Goal: Information Seeking & Learning: Learn about a topic

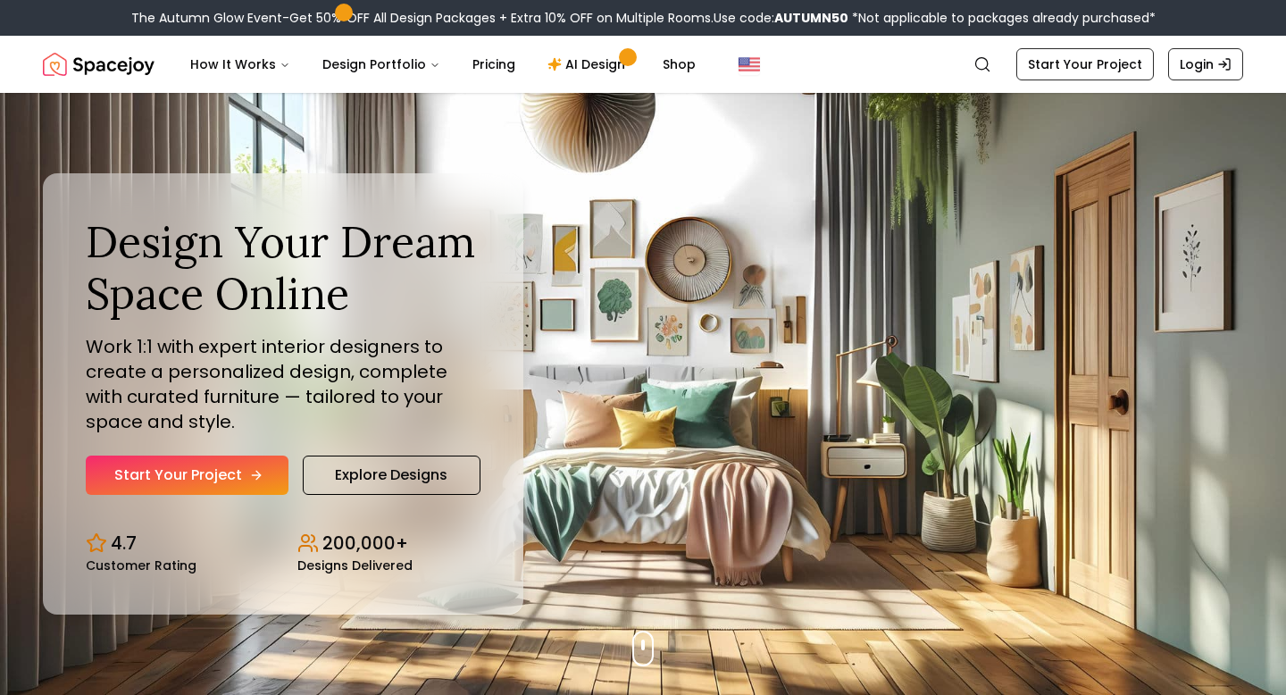
click at [232, 480] on link "Start Your Project" at bounding box center [187, 474] width 203 height 39
click at [381, 479] on link "Explore Designs" at bounding box center [392, 474] width 178 height 39
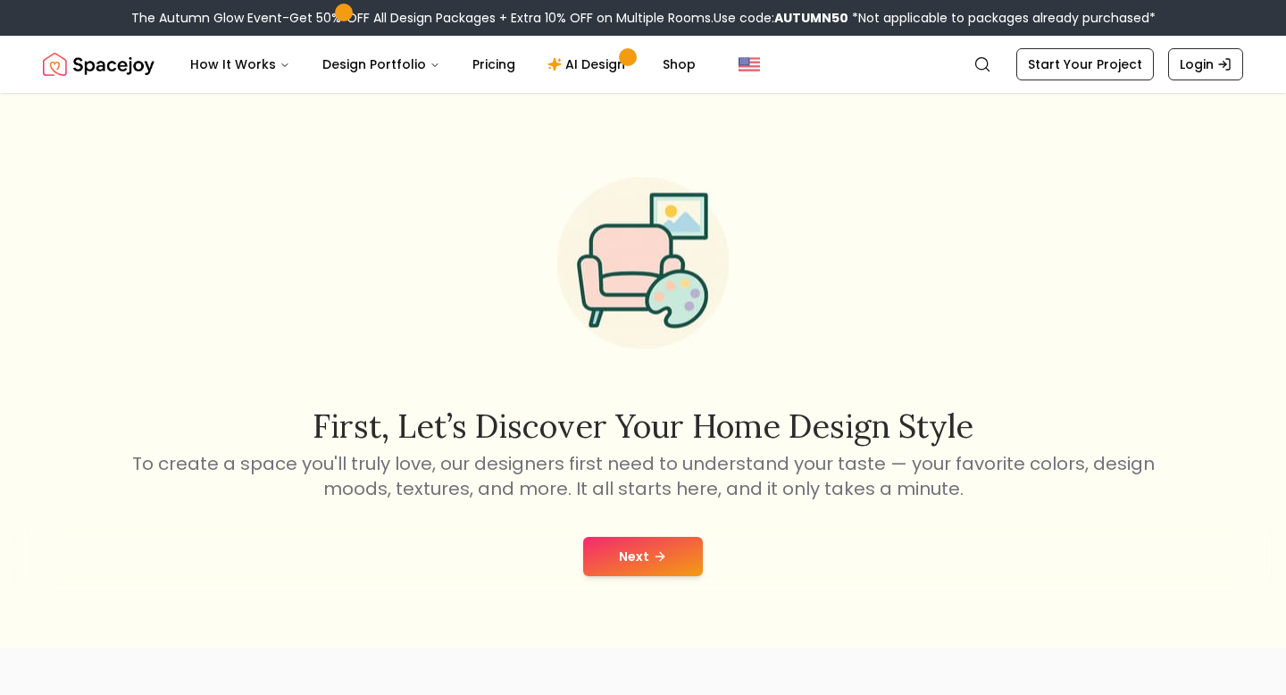
click at [638, 557] on button "Next" at bounding box center [643, 556] width 120 height 39
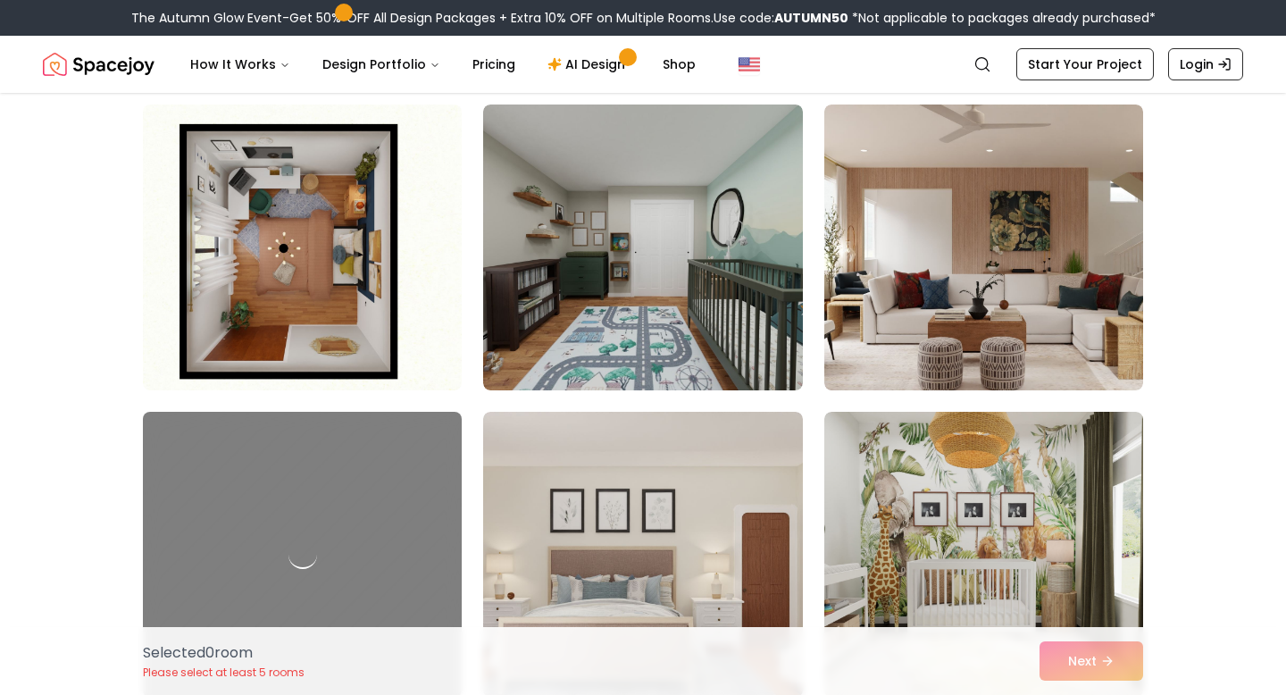
scroll to position [3233, 0]
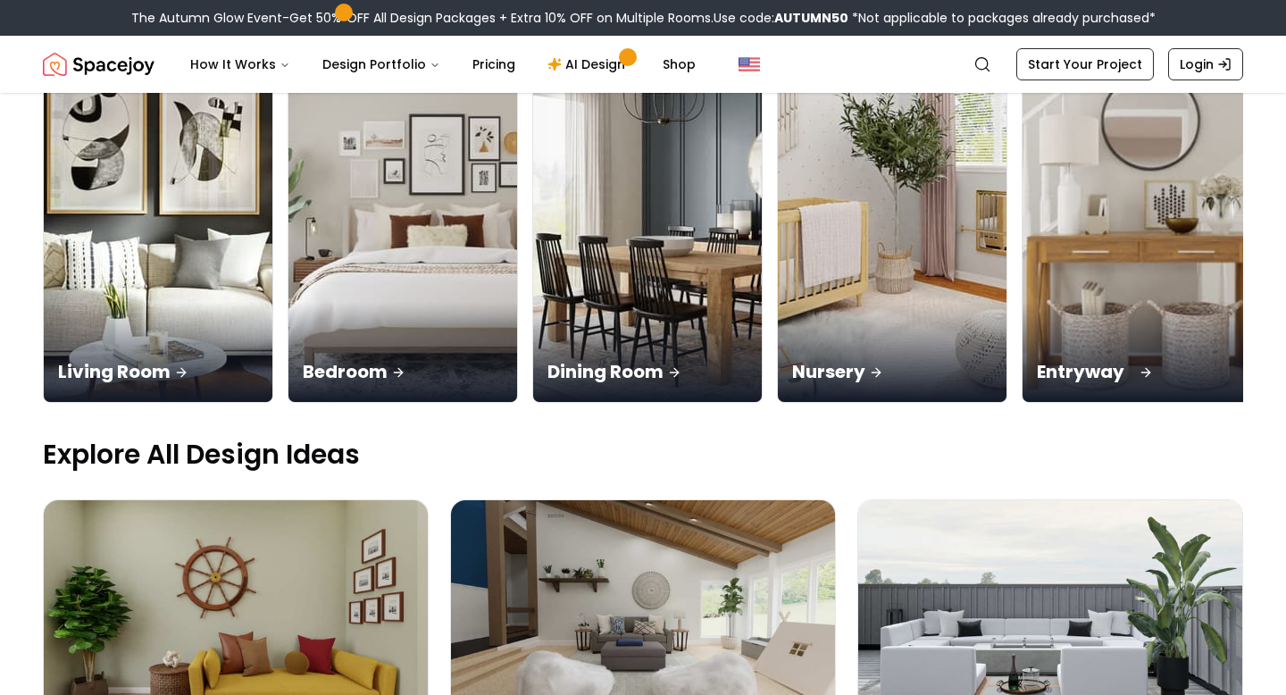
scroll to position [271, 0]
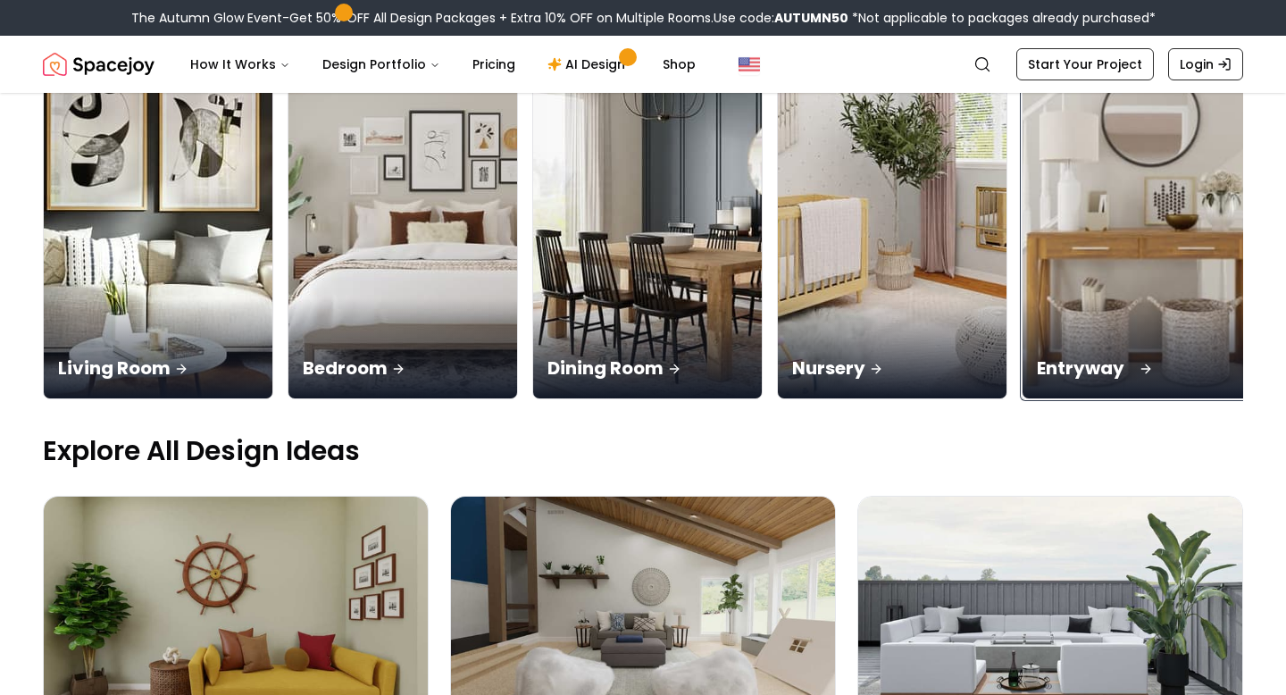
click at [1023, 298] on div "Entryway" at bounding box center [1137, 348] width 229 height 100
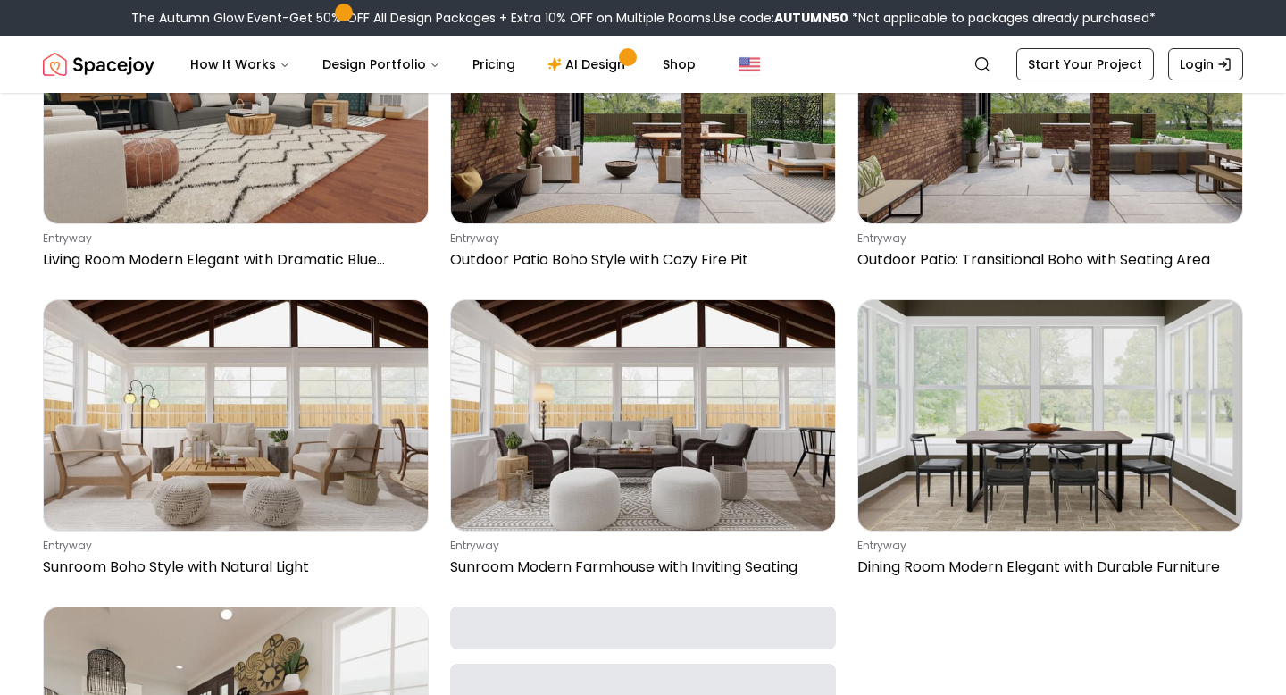
scroll to position [1476, 0]
